Goal: Information Seeking & Learning: Learn about a topic

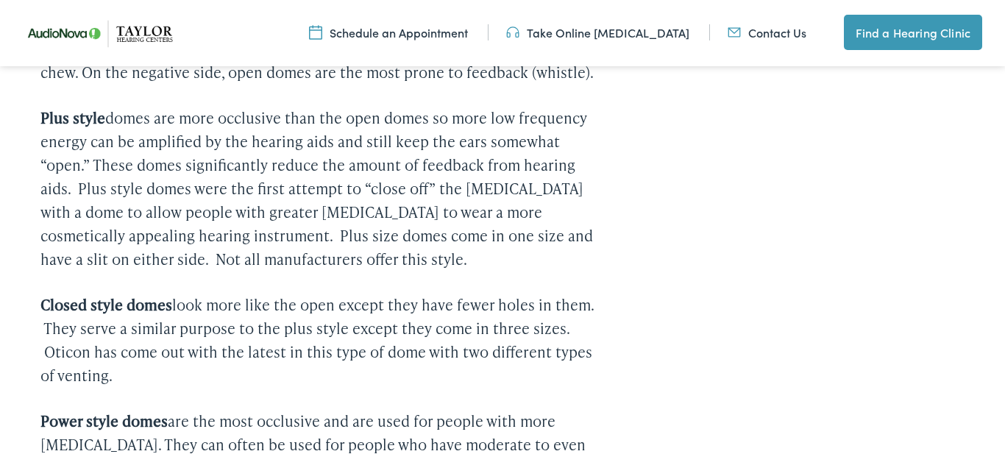
scroll to position [765, 0]
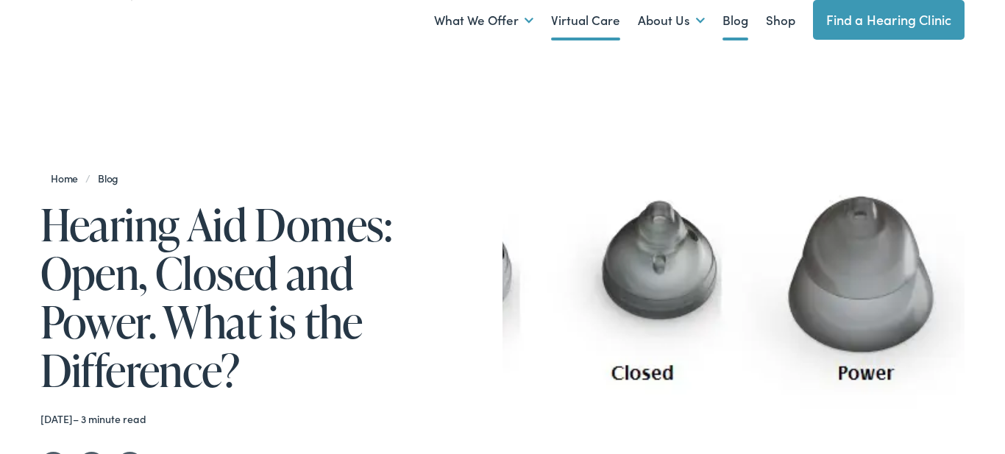
scroll to position [88, 0]
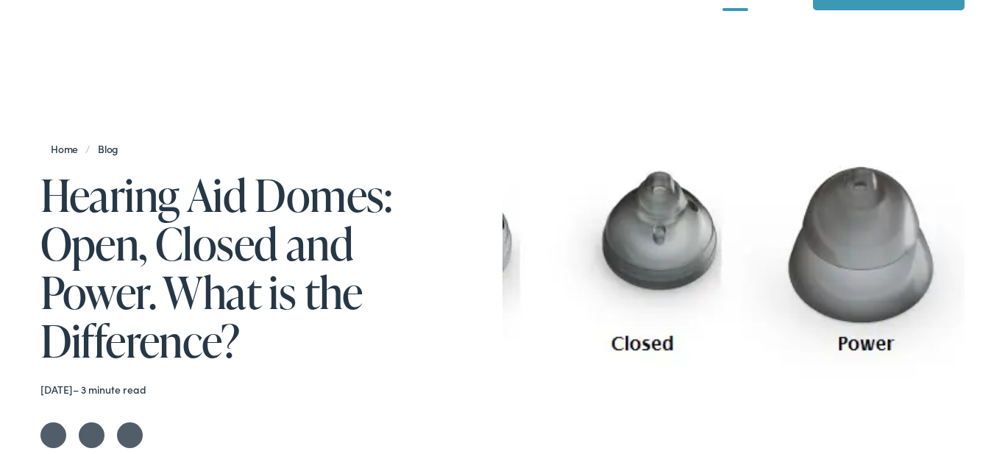
click at [689, 168] on img at bounding box center [734, 319] width 462 height 462
click at [577, 268] on img at bounding box center [734, 319] width 462 height 462
click at [614, 267] on img at bounding box center [734, 319] width 462 height 462
click at [584, 262] on img at bounding box center [734, 319] width 462 height 462
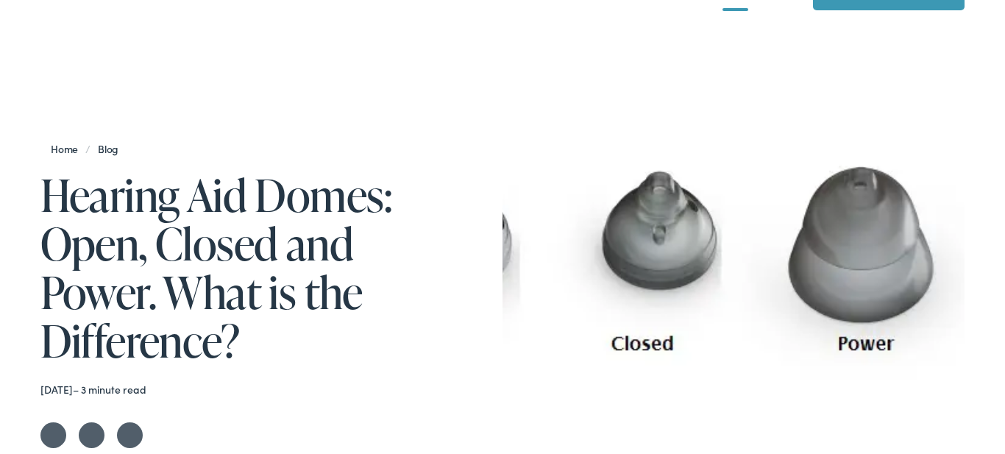
click at [584, 262] on img at bounding box center [734, 319] width 462 height 462
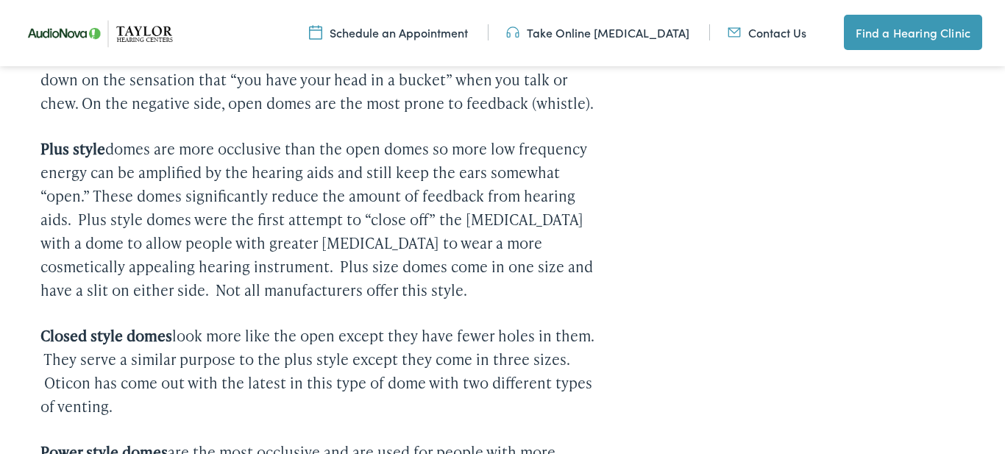
scroll to position [706, 0]
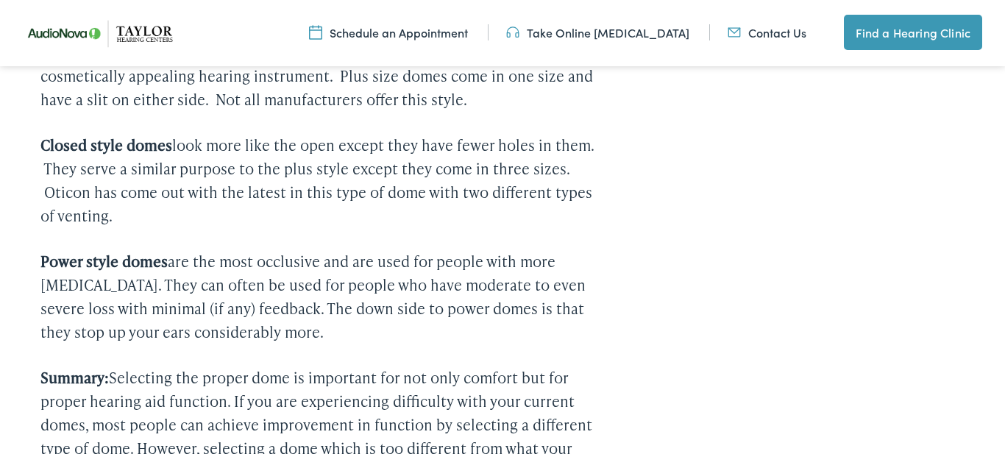
scroll to position [897, 0]
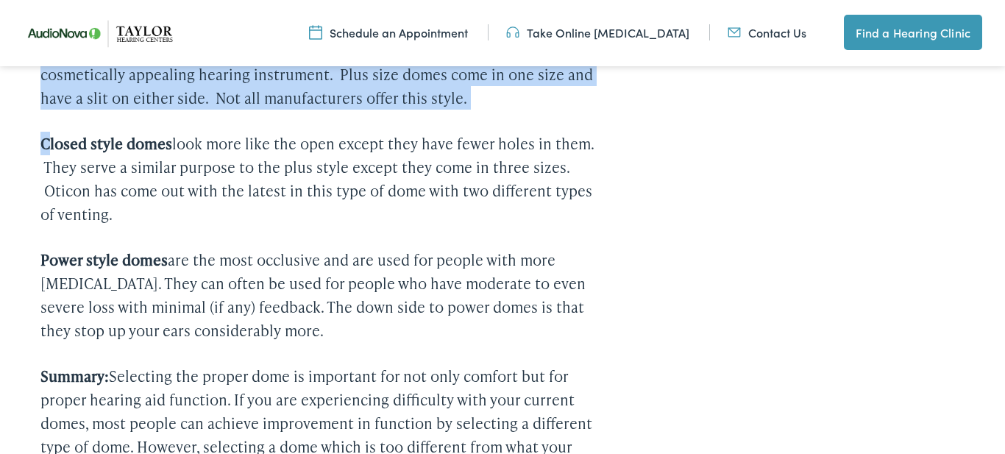
drag, startPoint x: 41, startPoint y: 132, endPoint x: 47, endPoint y: 140, distance: 10.0
click at [47, 140] on strong "Closed style domes" at bounding box center [106, 143] width 132 height 21
click at [33, 135] on div "Home / Blog Hearing Aid Domes: Open, Closed and Power. What is the Difference? …" at bounding box center [502, 370] width 1005 height 2288
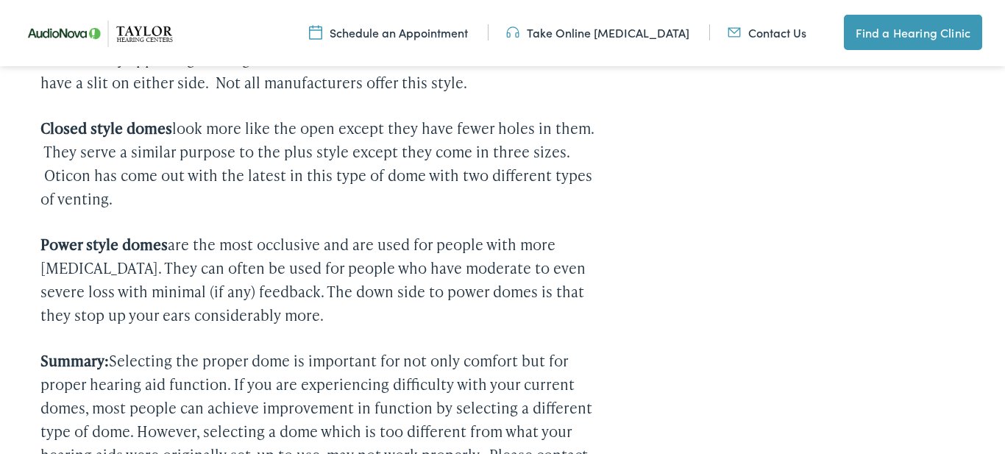
scroll to position [926, 0]
